Goal: Information Seeking & Learning: Learn about a topic

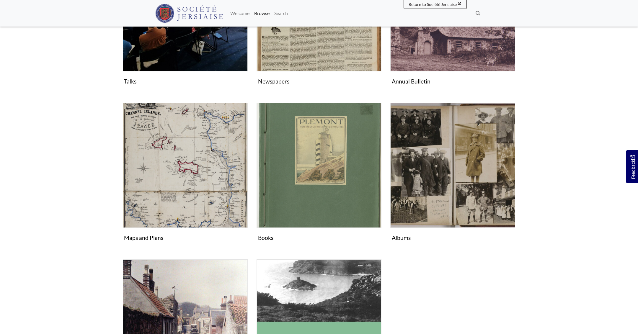
scroll to position [148, 0]
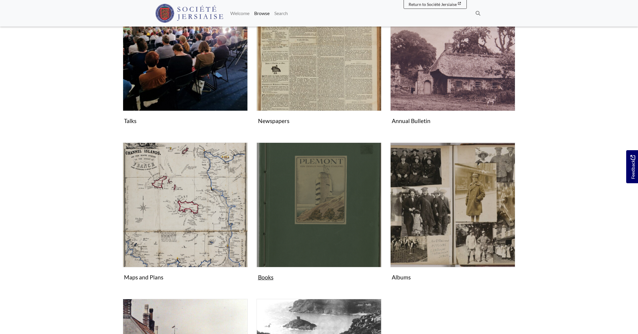
click at [286, 245] on img "Subcollection" at bounding box center [318, 205] width 125 height 125
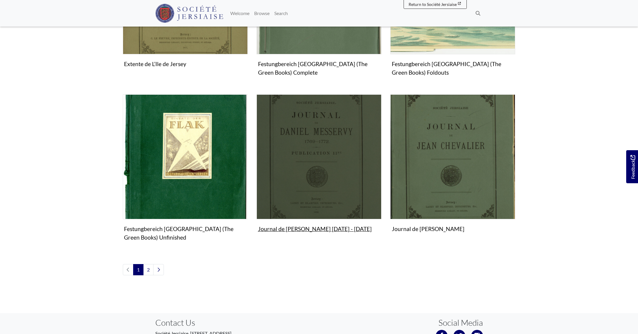
scroll to position [624, 0]
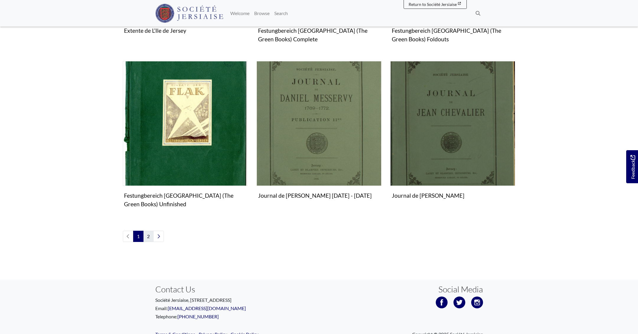
click at [146, 233] on link "2" at bounding box center [148, 236] width 10 height 11
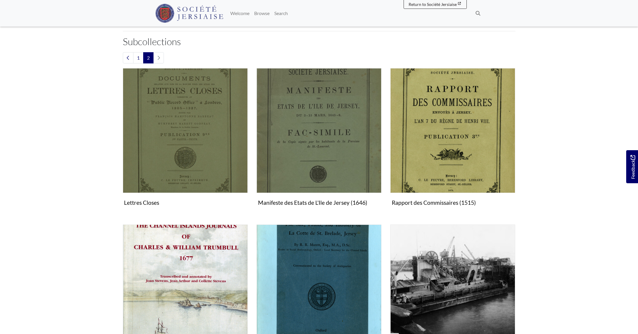
scroll to position [166, 0]
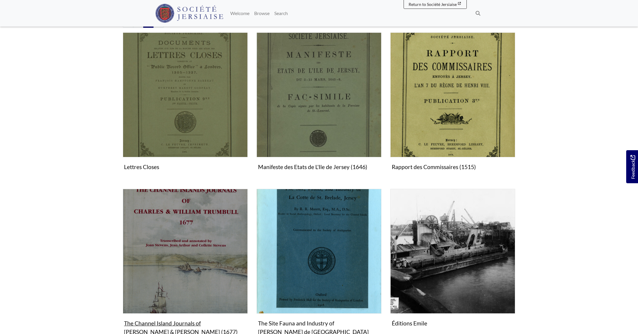
click at [146, 233] on img "Subcollection" at bounding box center [185, 251] width 125 height 125
click at [205, 234] on img "Subcollection" at bounding box center [185, 251] width 125 height 125
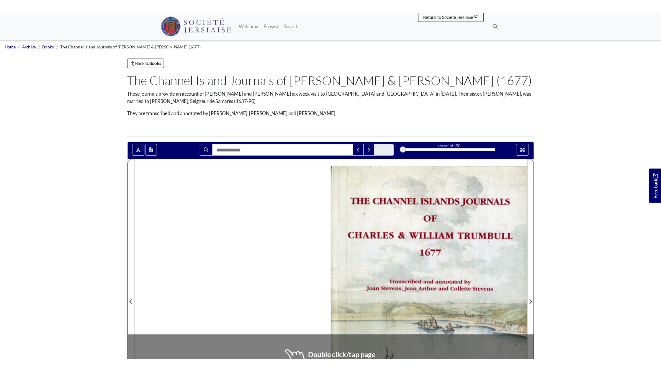
scroll to position [0, 0]
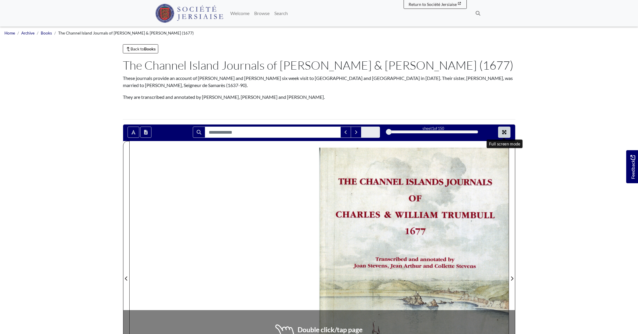
click at [501, 130] on button "Full screen mode" at bounding box center [504, 132] width 12 height 11
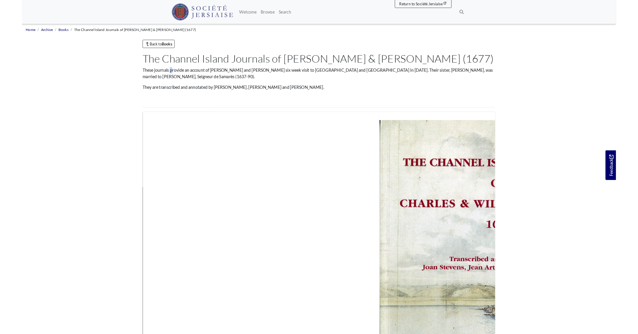
scroll to position [0, 0]
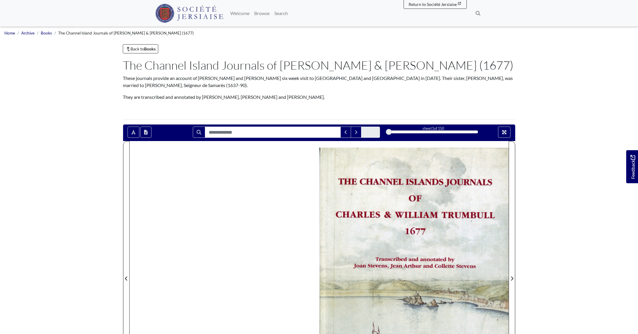
drag, startPoint x: 538, startPoint y: 108, endPoint x: 539, endPoint y: 83, distance: 25.4
click at [539, 83] on body "Menu" at bounding box center [319, 293] width 638 height 587
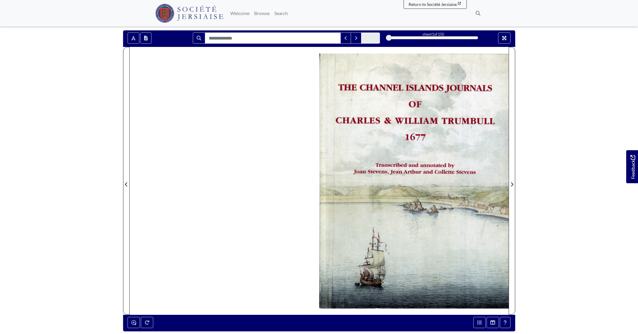
scroll to position [94, 0]
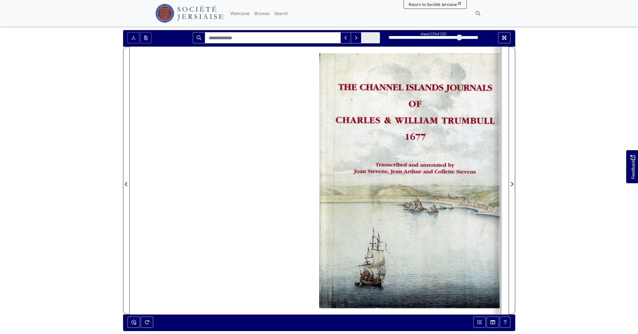
click at [459, 37] on div "119" at bounding box center [433, 38] width 89 height 6
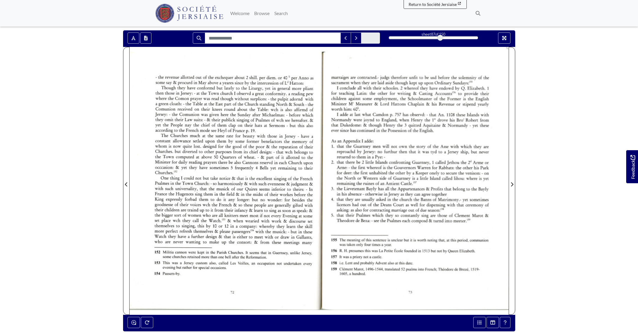
scroll to position [94, 0]
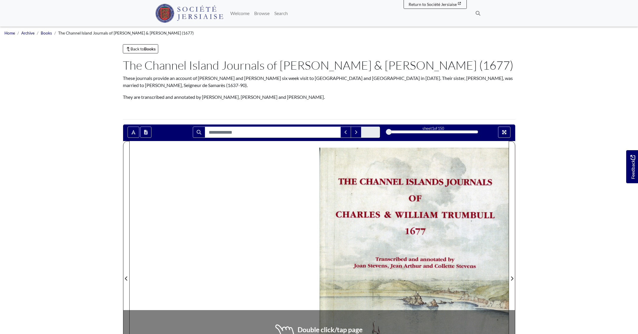
scroll to position [51, 0]
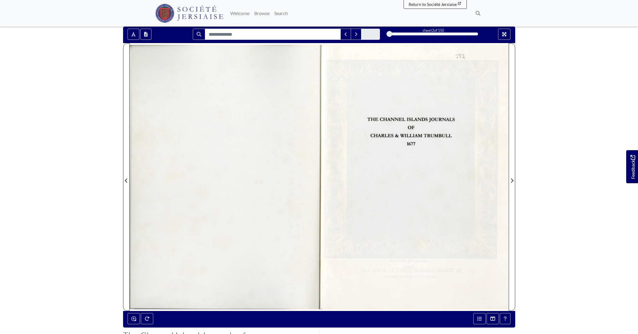
scroll to position [100, 0]
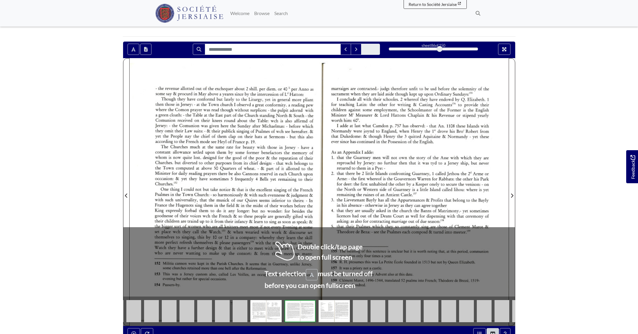
scroll to position [106, 0]
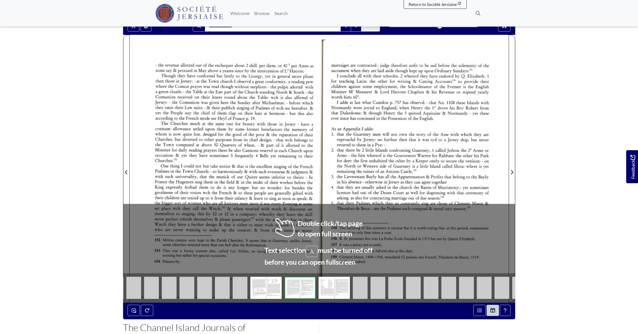
click at [265, 155] on div at bounding box center [224, 169] width 189 height 268
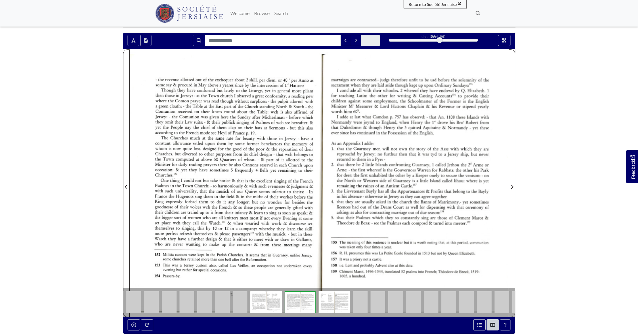
scroll to position [73, 0]
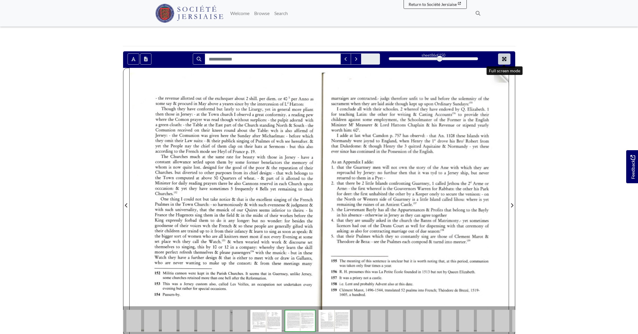
click at [503, 63] on button "Full screen mode" at bounding box center [504, 58] width 12 height 11
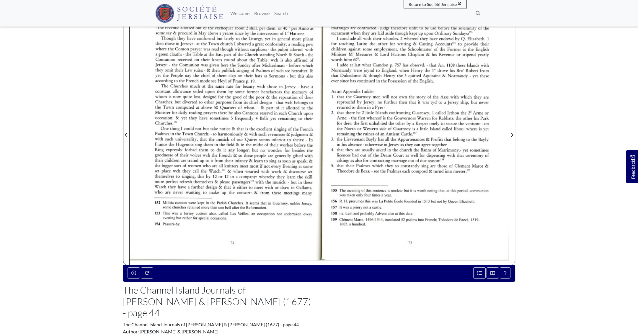
scroll to position [134, 0]
